Goal: Find specific page/section: Find specific page/section

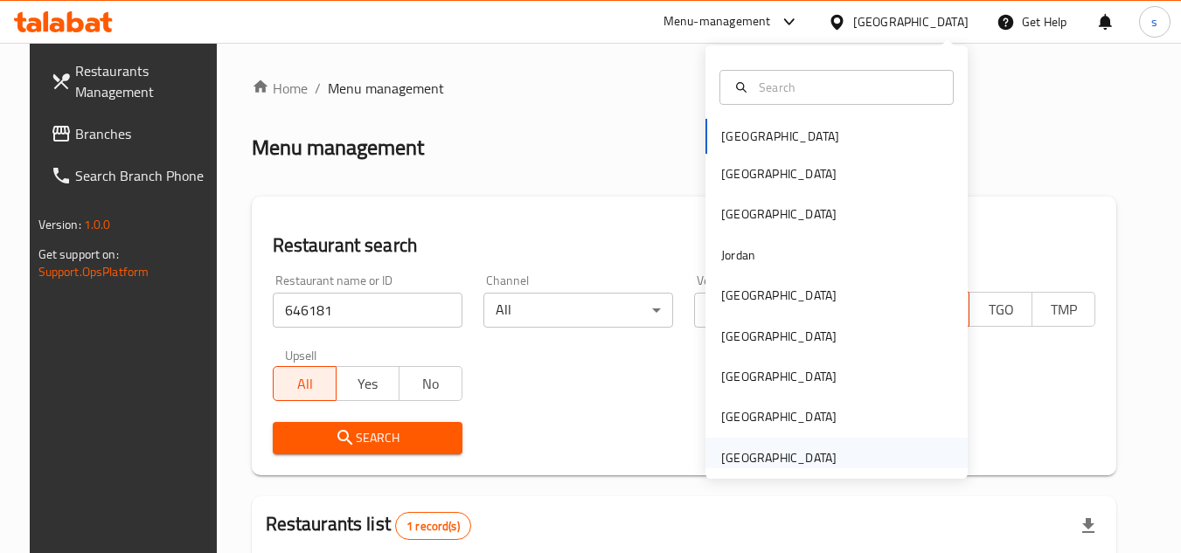
click at [748, 463] on div "[GEOGRAPHIC_DATA]" at bounding box center [778, 458] width 115 height 19
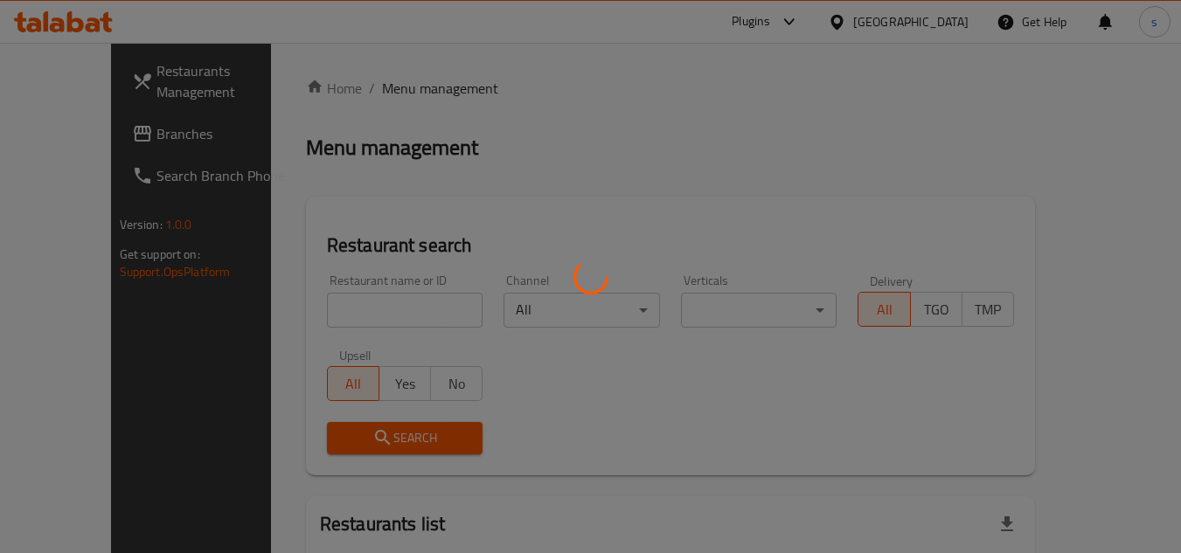
click at [120, 145] on div at bounding box center [590, 276] width 1181 height 553
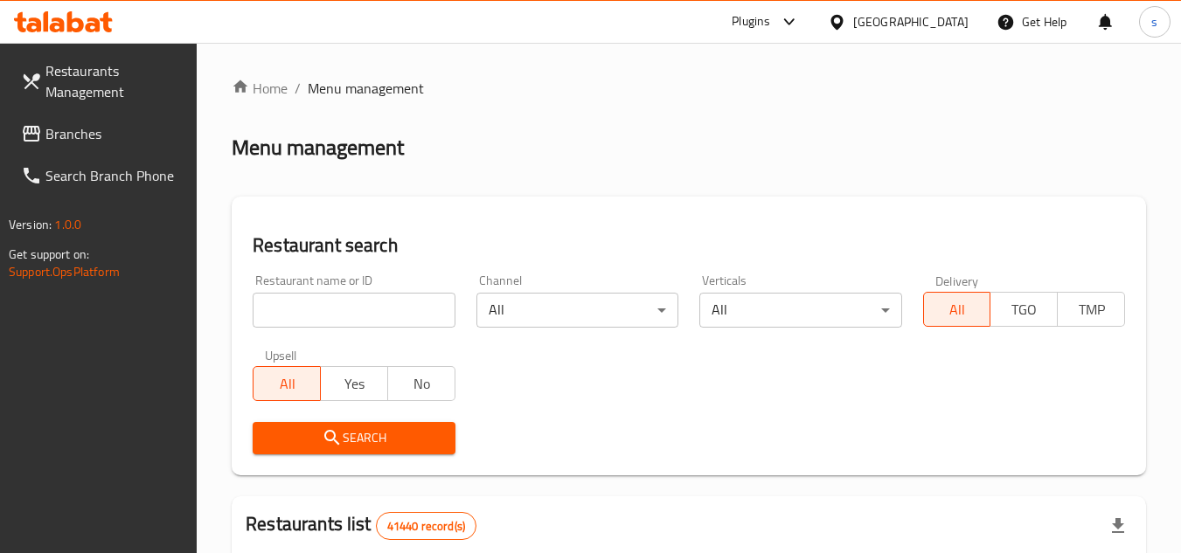
click at [315, 304] on input "search" at bounding box center [354, 310] width 202 height 35
paste input "761573"
type input "761573"
click button "Search" at bounding box center [354, 438] width 202 height 32
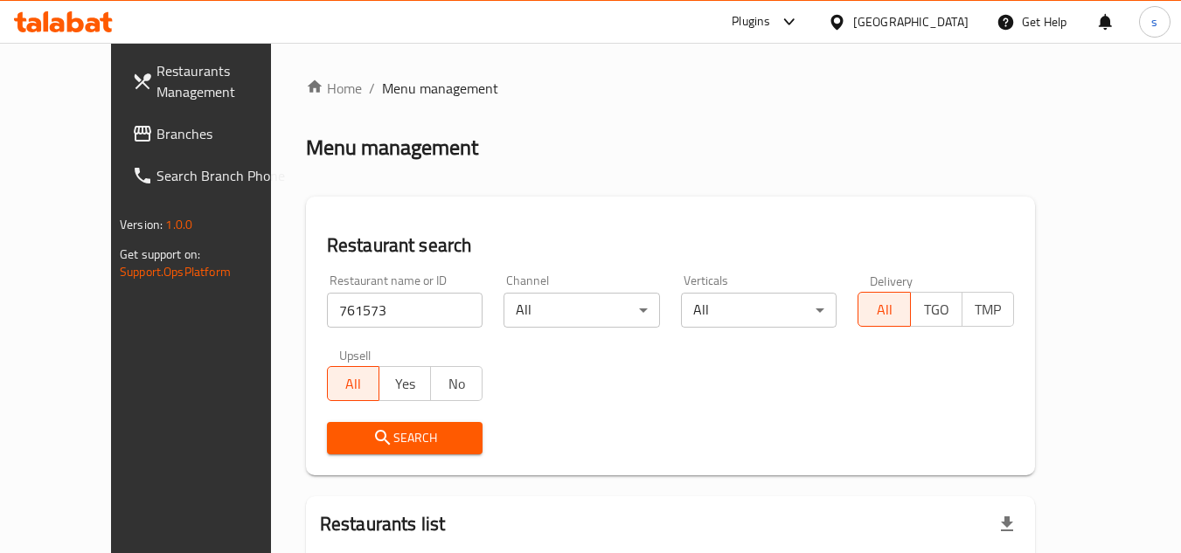
click at [157, 142] on span "Branches" at bounding box center [226, 133] width 138 height 21
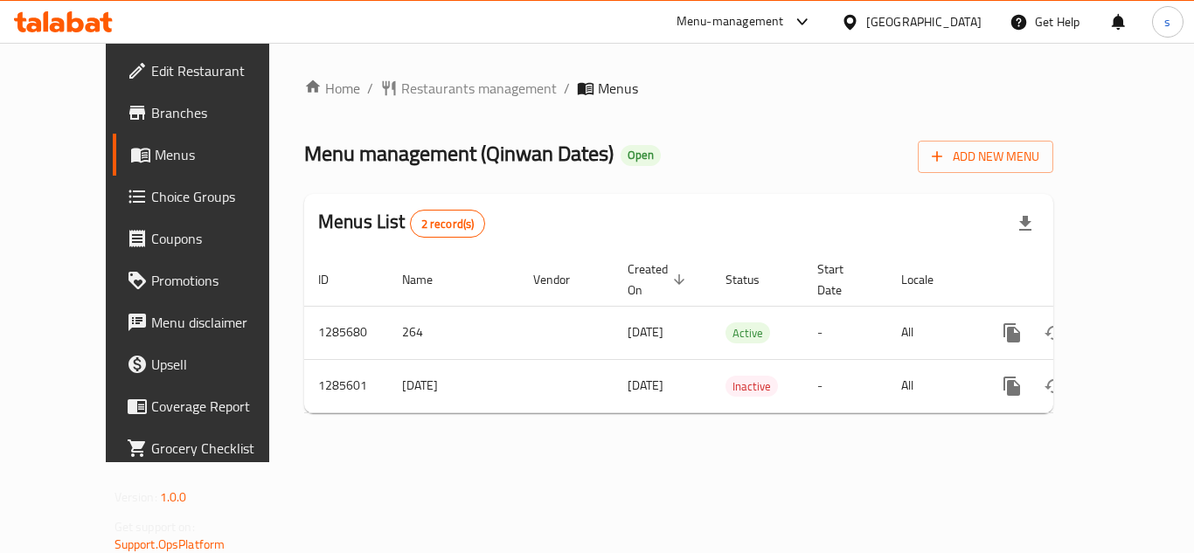
click at [516, 6] on div "Menu-management [GEOGRAPHIC_DATA] Get Help s" at bounding box center [597, 22] width 1194 height 42
click at [518, 12] on div "Menu-management [GEOGRAPHIC_DATA] Get Help s" at bounding box center [597, 22] width 1194 height 42
click at [401, 81] on span "Restaurants management" at bounding box center [479, 88] width 156 height 21
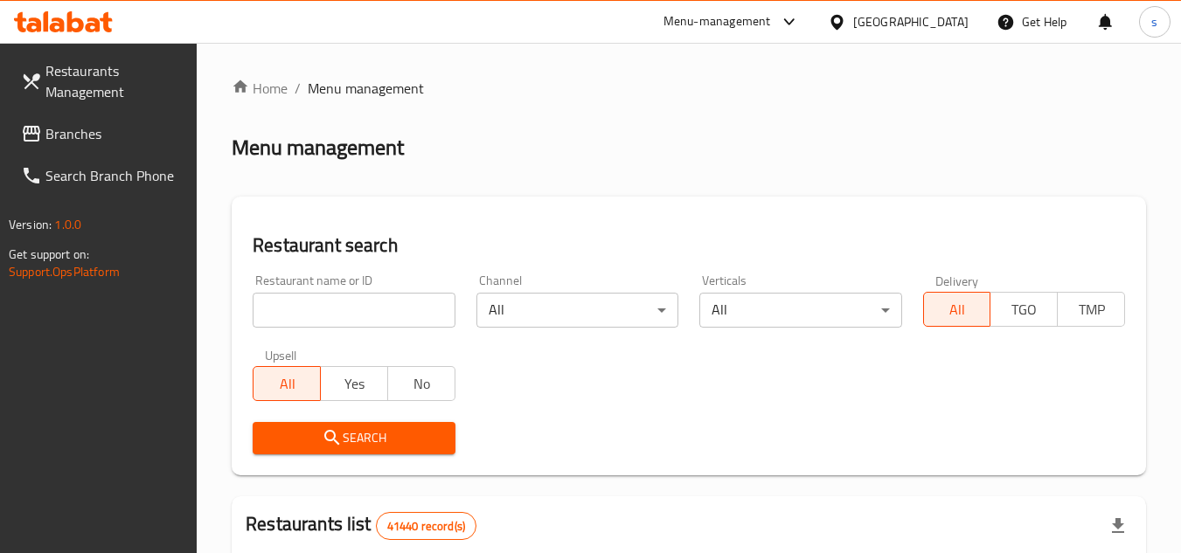
click at [359, 317] on input "search" at bounding box center [354, 310] width 202 height 35
paste input "695999"
type input "695999"
click button "Search" at bounding box center [354, 438] width 202 height 32
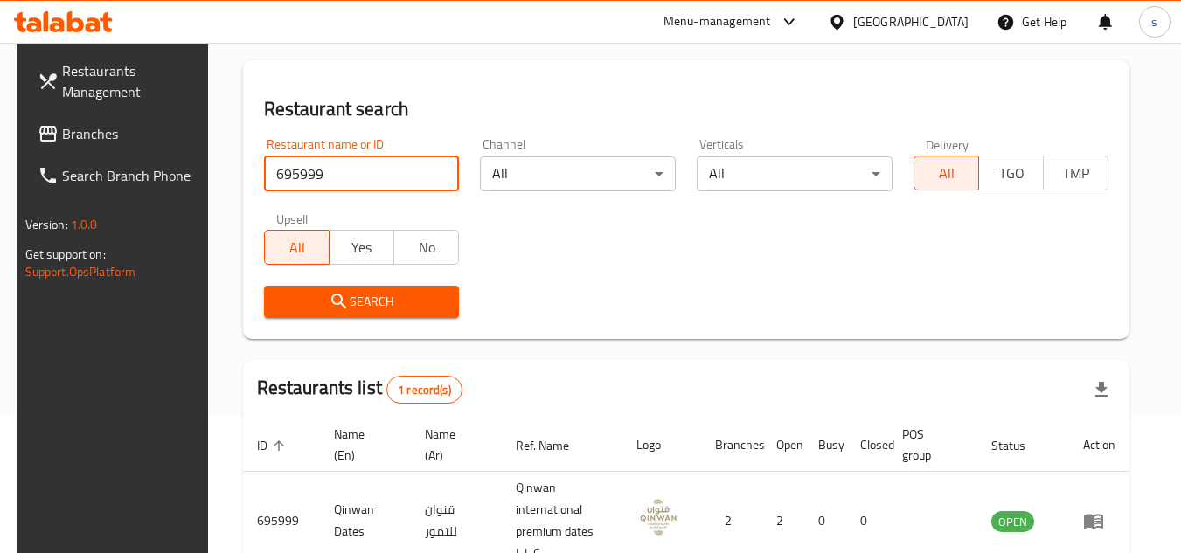
scroll to position [226, 0]
